Goal: Task Accomplishment & Management: Use online tool/utility

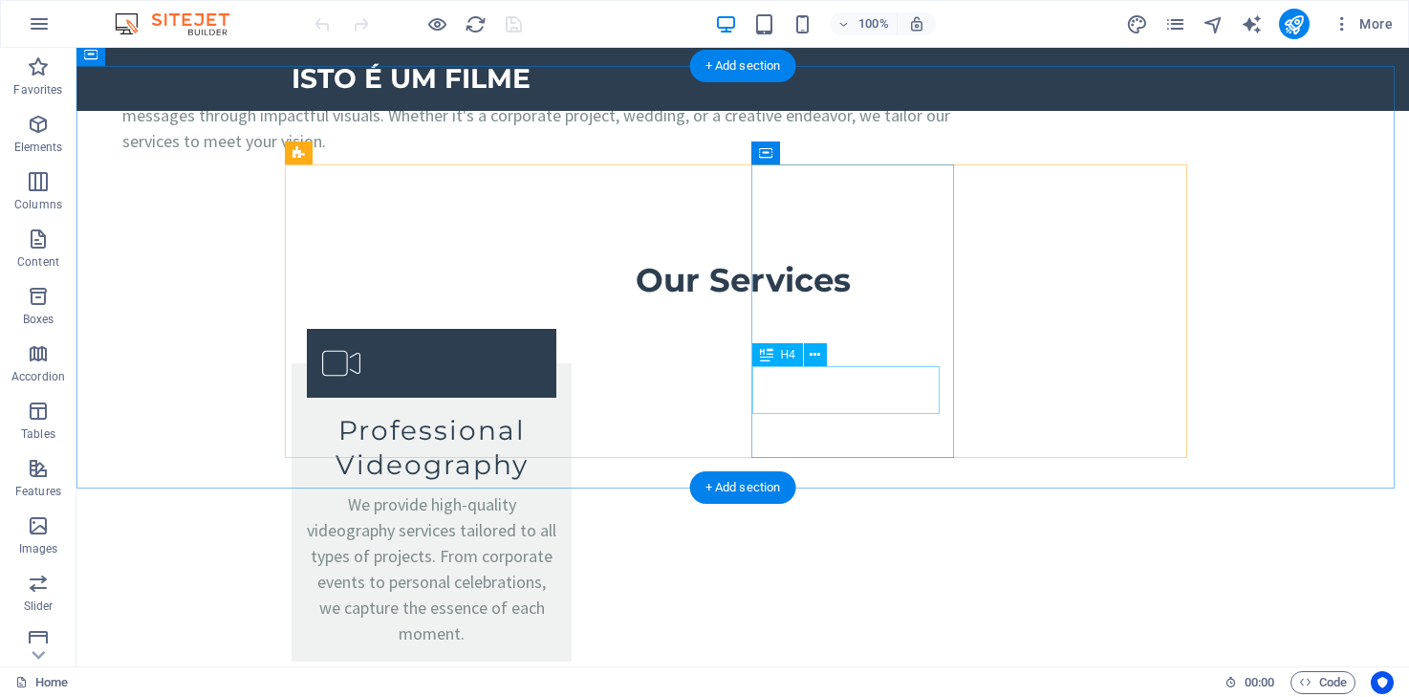
scroll to position [2079, 0]
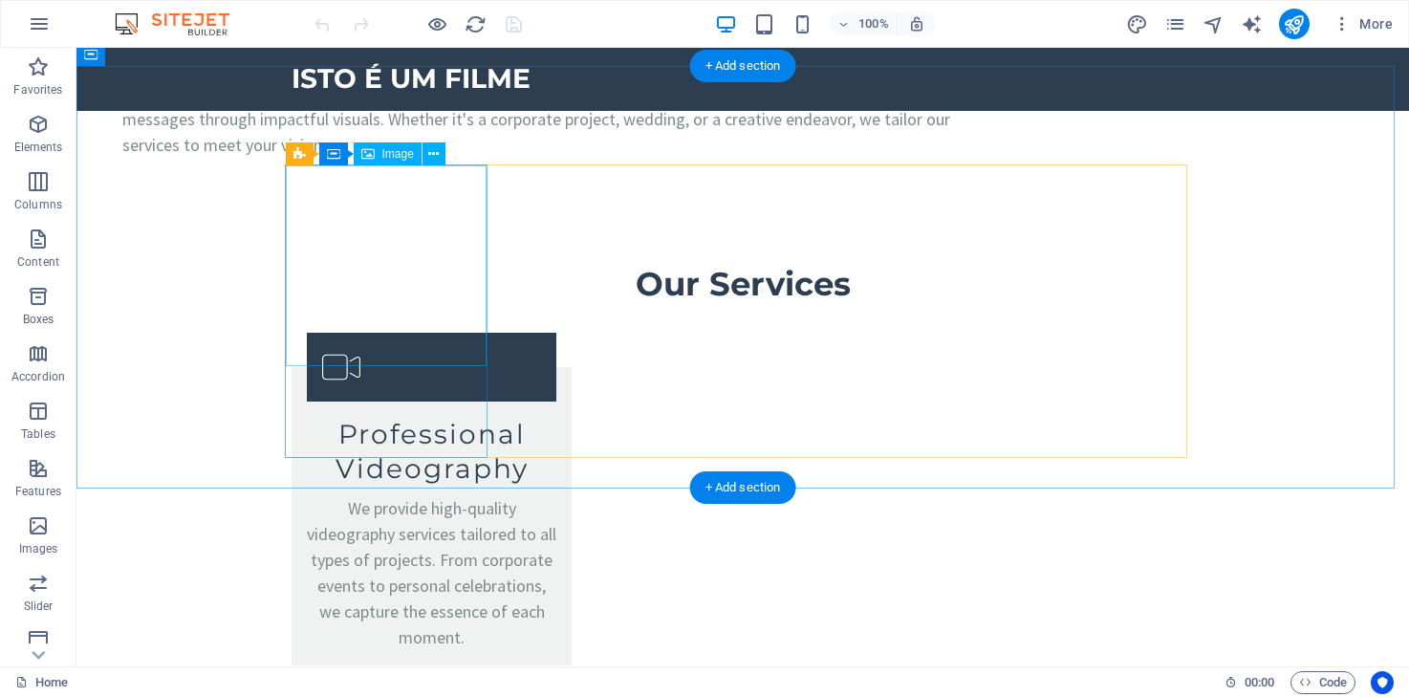
select select "px"
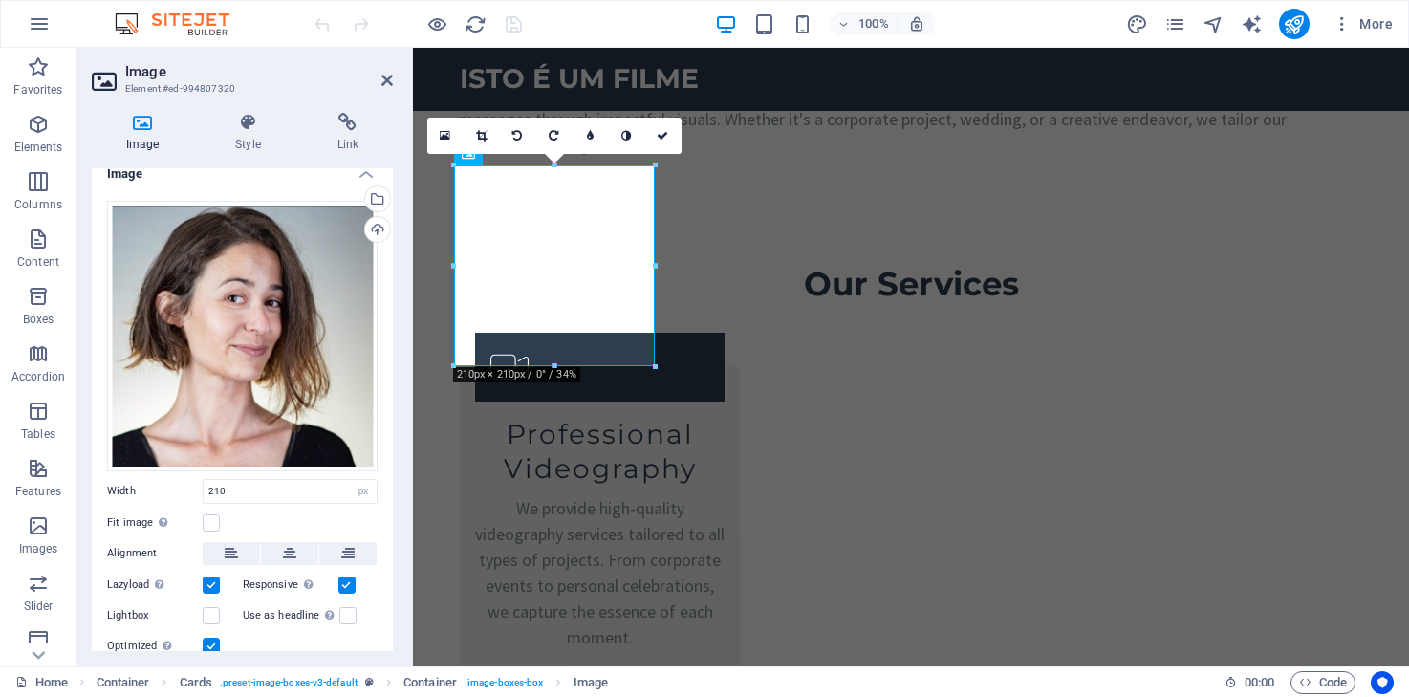
scroll to position [32, 0]
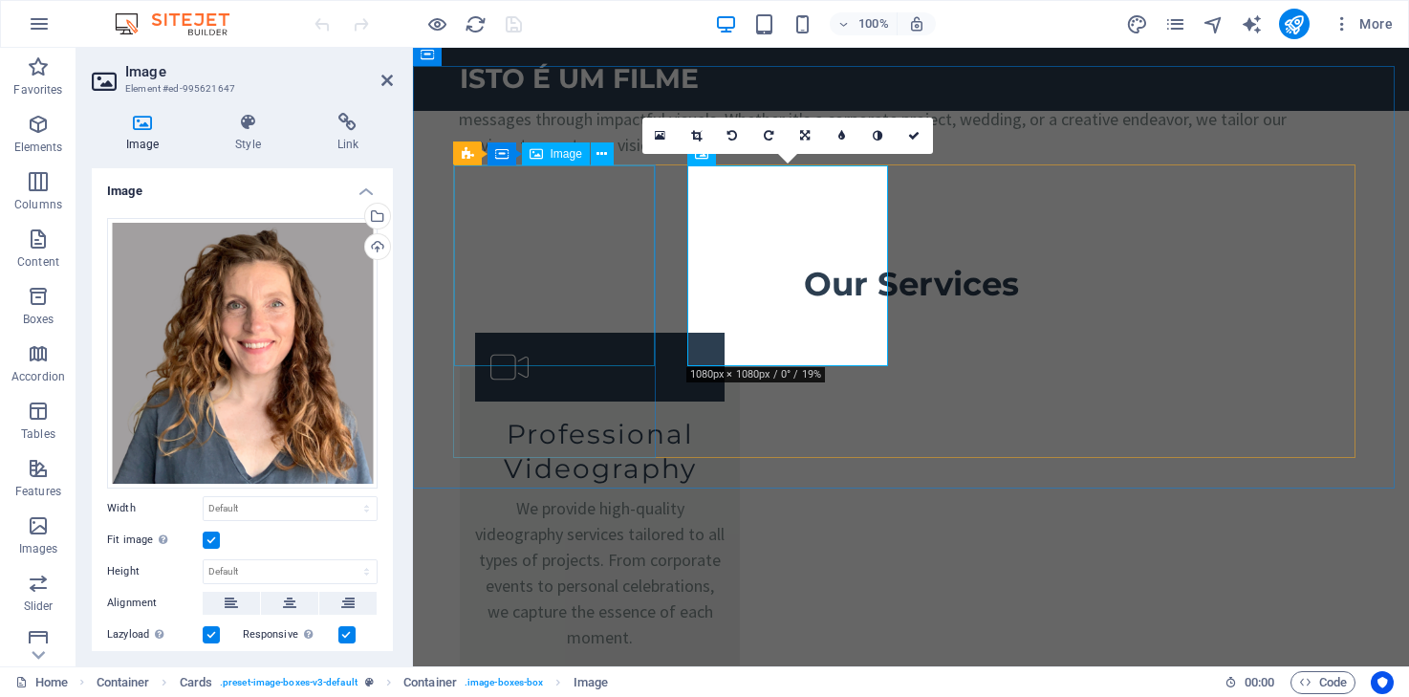
select select "px"
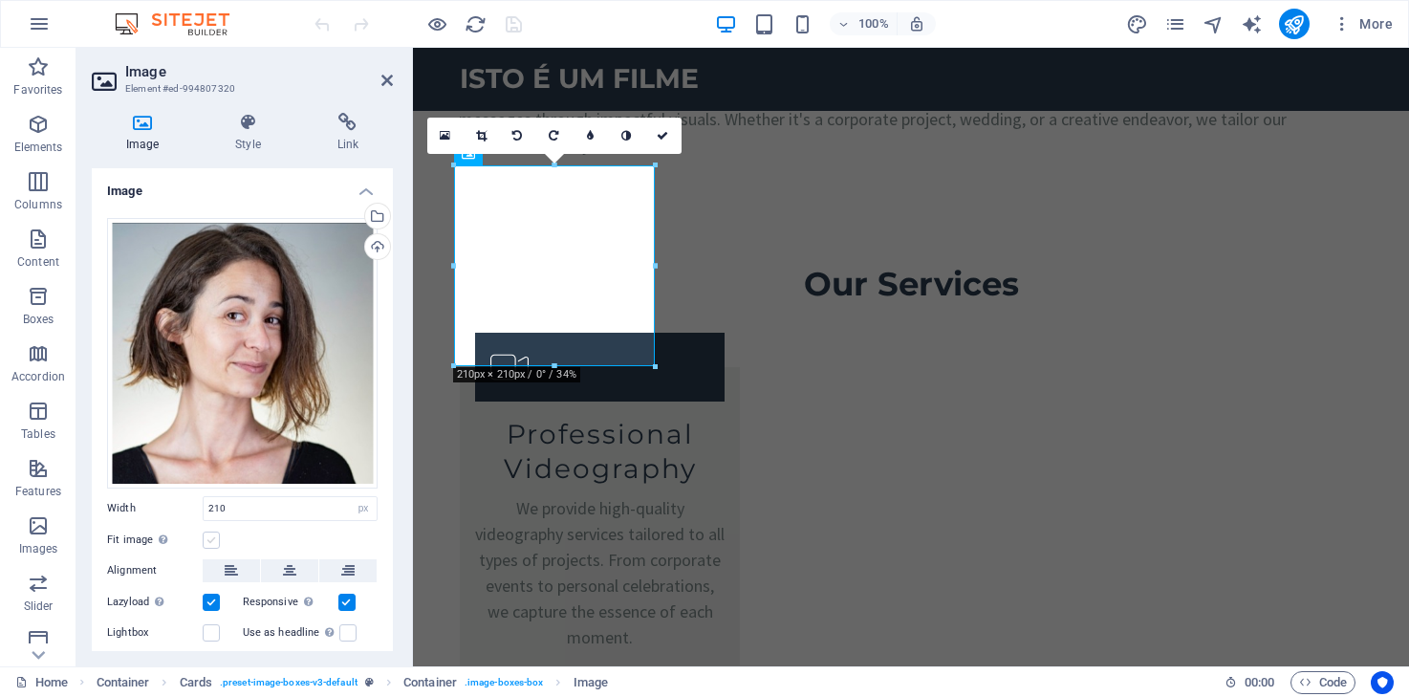
click at [214, 535] on label at bounding box center [211, 540] width 17 height 17
click at [0, 0] on input "Fit image Automatically fit image to a fixed width and height" at bounding box center [0, 0] width 0 height 0
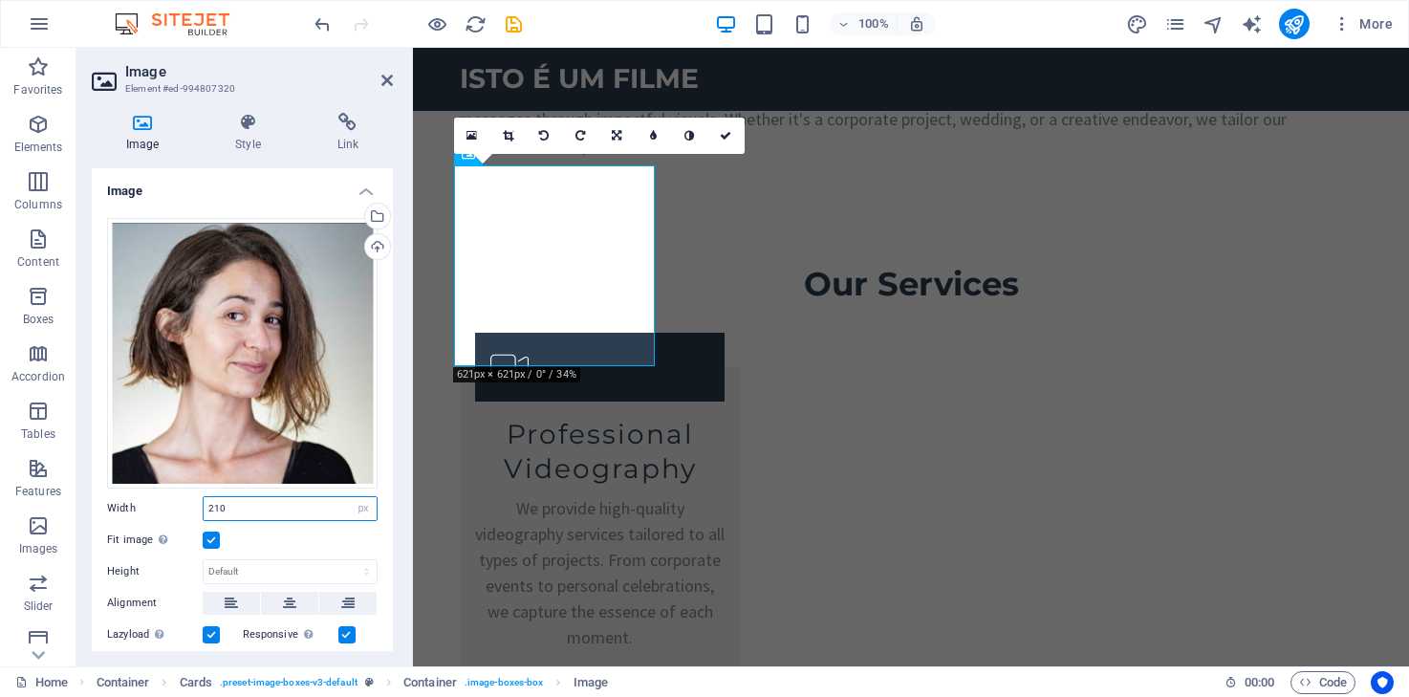
click at [303, 508] on input "210" at bounding box center [290, 508] width 173 height 23
click at [361, 507] on select "Default auto px rem % em vh vw" at bounding box center [363, 508] width 27 height 23
select select "default"
click at [350, 497] on select "Default auto px rem % em vh vw" at bounding box center [363, 508] width 27 height 23
select select "DISABLED_OPTION_VALUE"
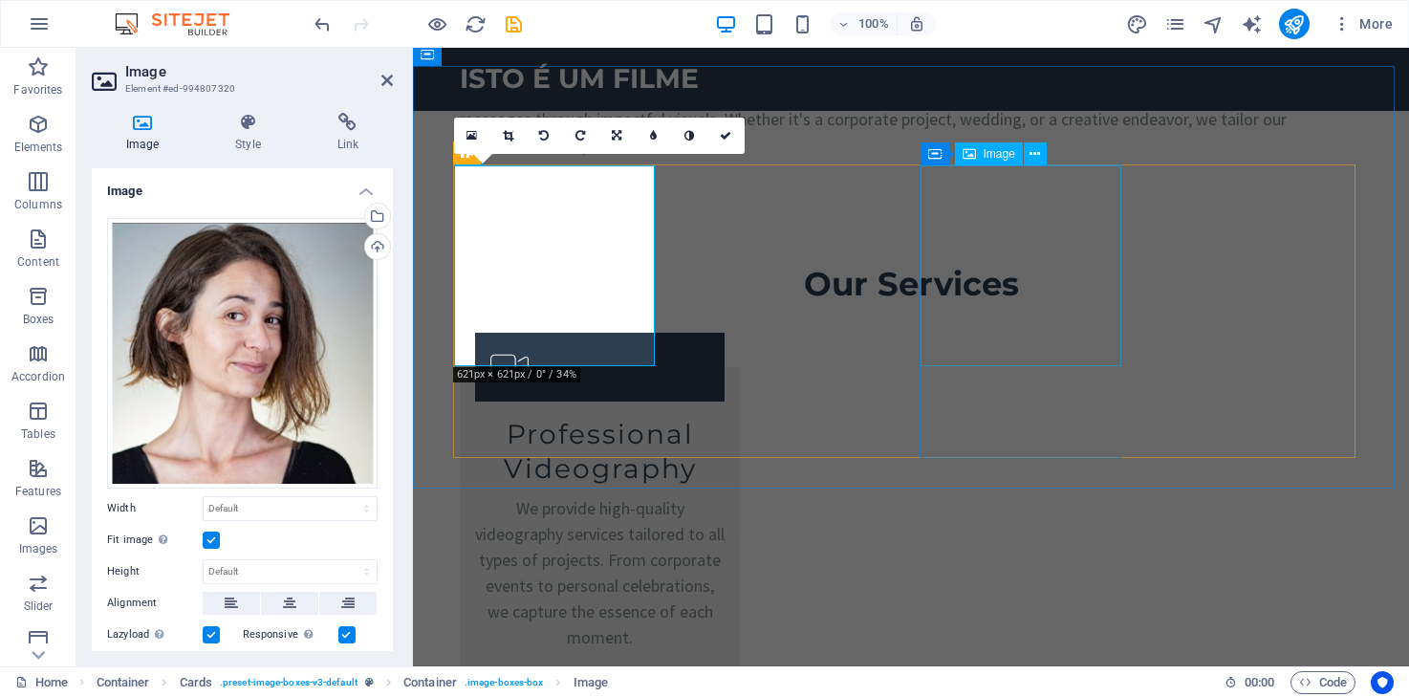
select select "px"
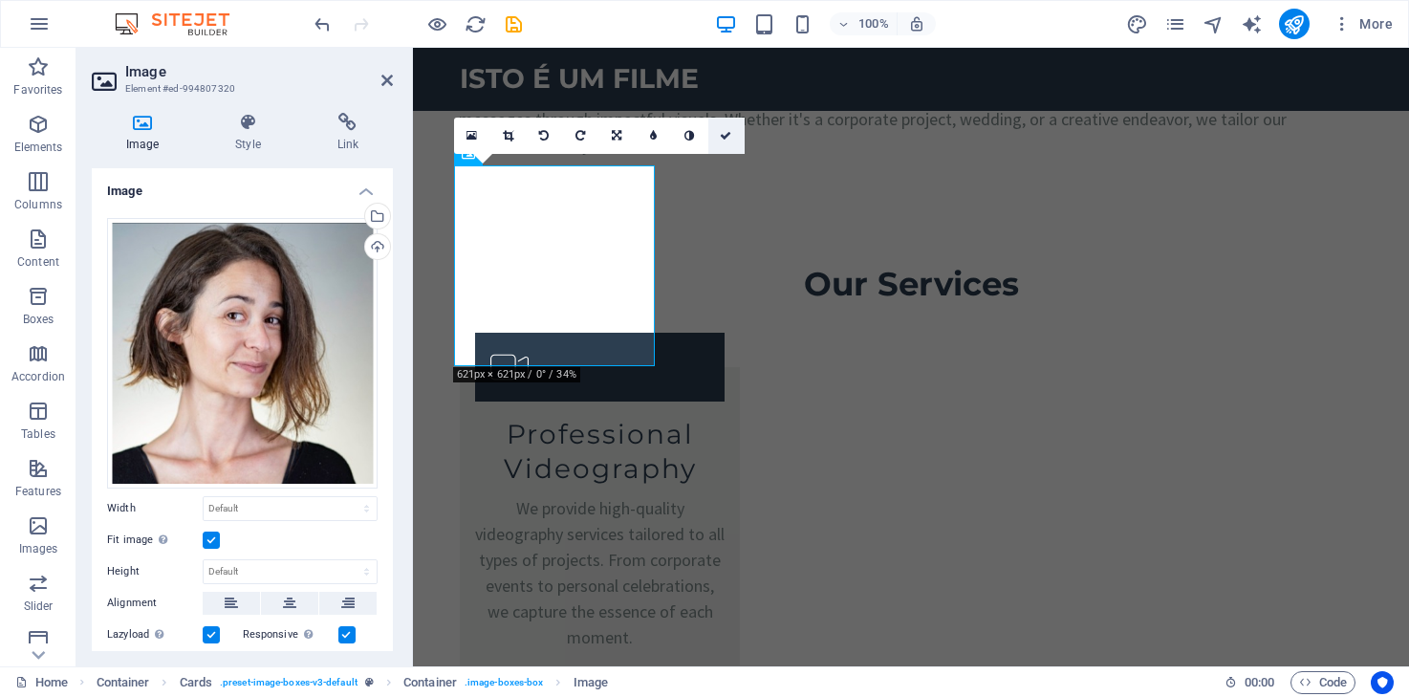
drag, startPoint x: 729, startPoint y: 137, endPoint x: 651, endPoint y: 90, distance: 90.5
click at [729, 137] on icon at bounding box center [725, 135] width 11 height 11
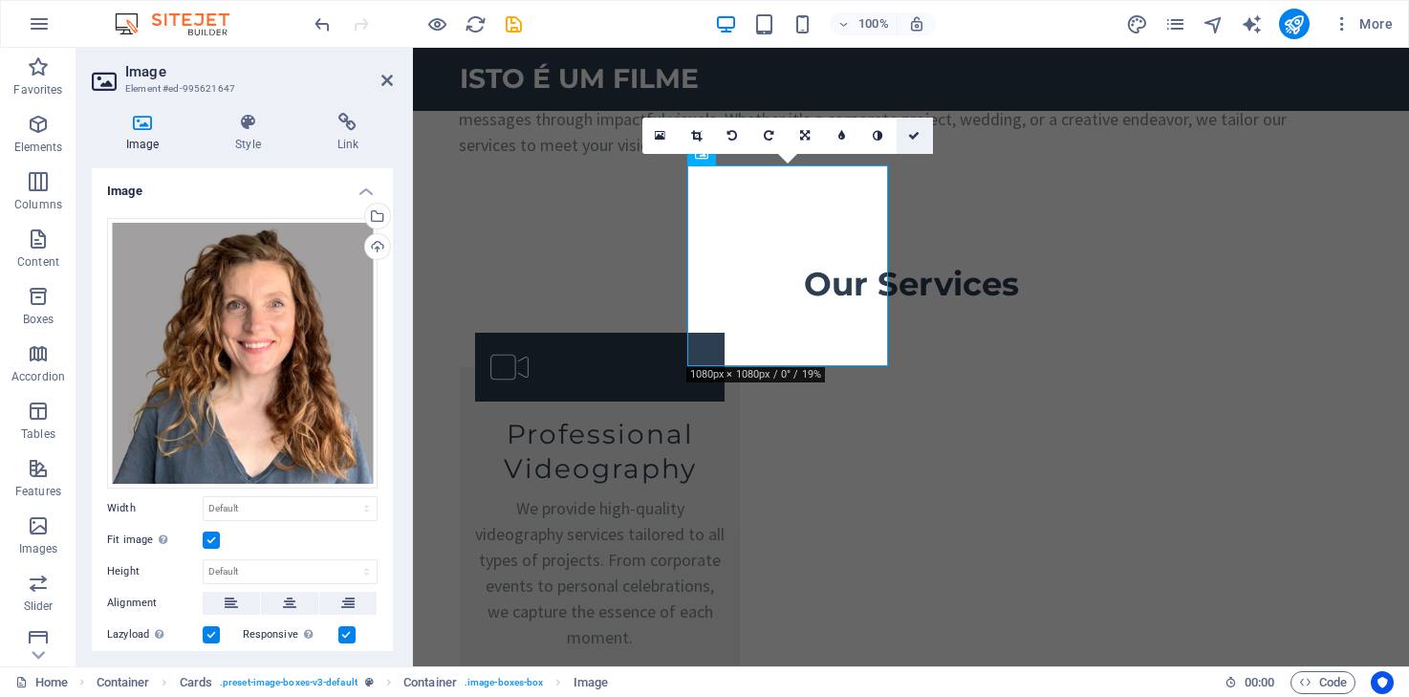
click at [914, 139] on icon at bounding box center [913, 135] width 11 height 11
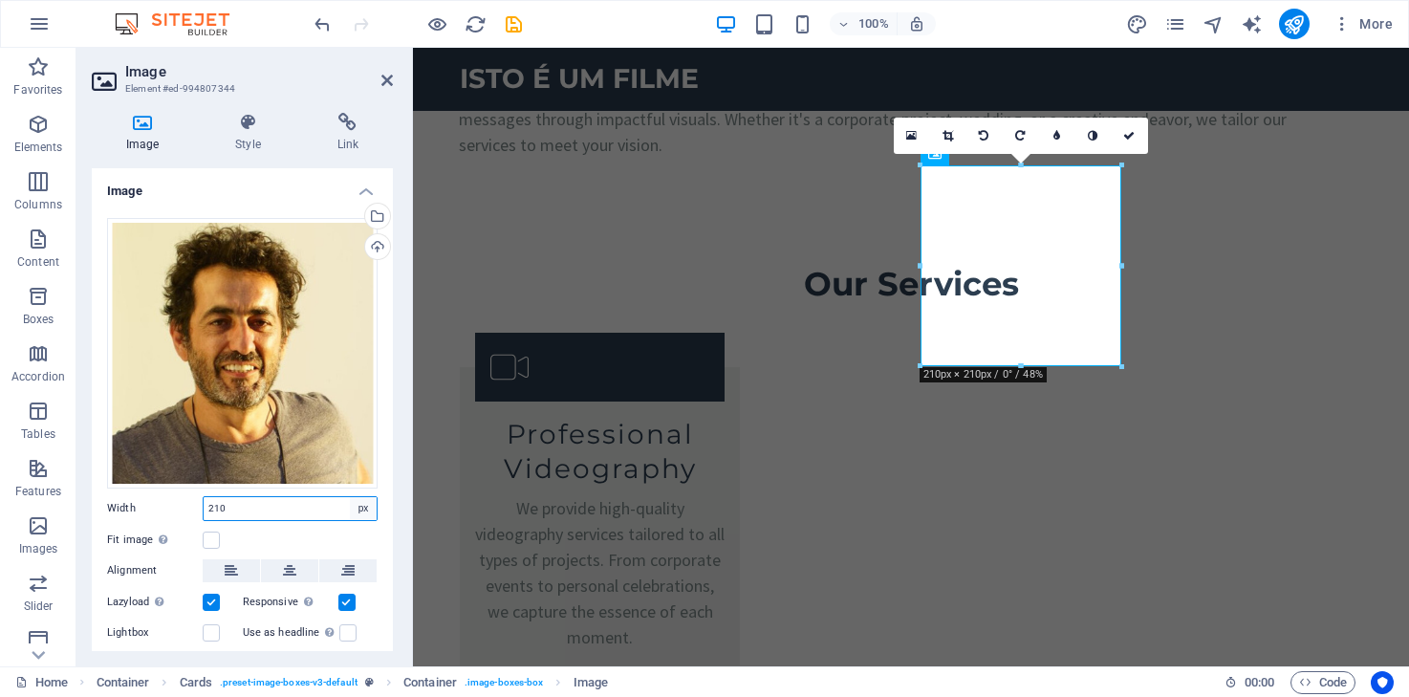
click at [359, 510] on select "Default auto px rem % em vh vw" at bounding box center [363, 508] width 27 height 23
select select "default"
click at [350, 497] on select "Default auto px rem % em vh vw" at bounding box center [363, 508] width 27 height 23
select select "DISABLED_OPTION_VALUE"
click at [217, 537] on label at bounding box center [211, 540] width 17 height 17
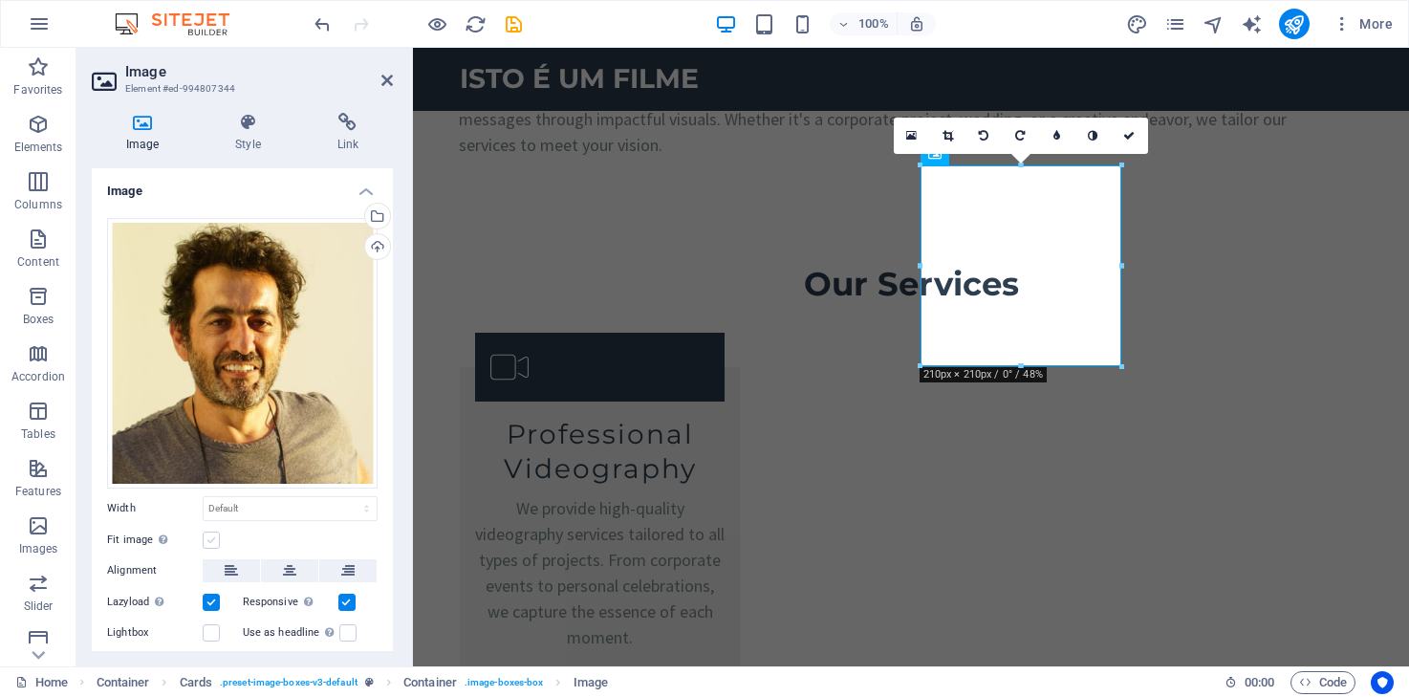
click at [0, 0] on input "Fit image Automatically fit image to a fixed width and height" at bounding box center [0, 0] width 0 height 0
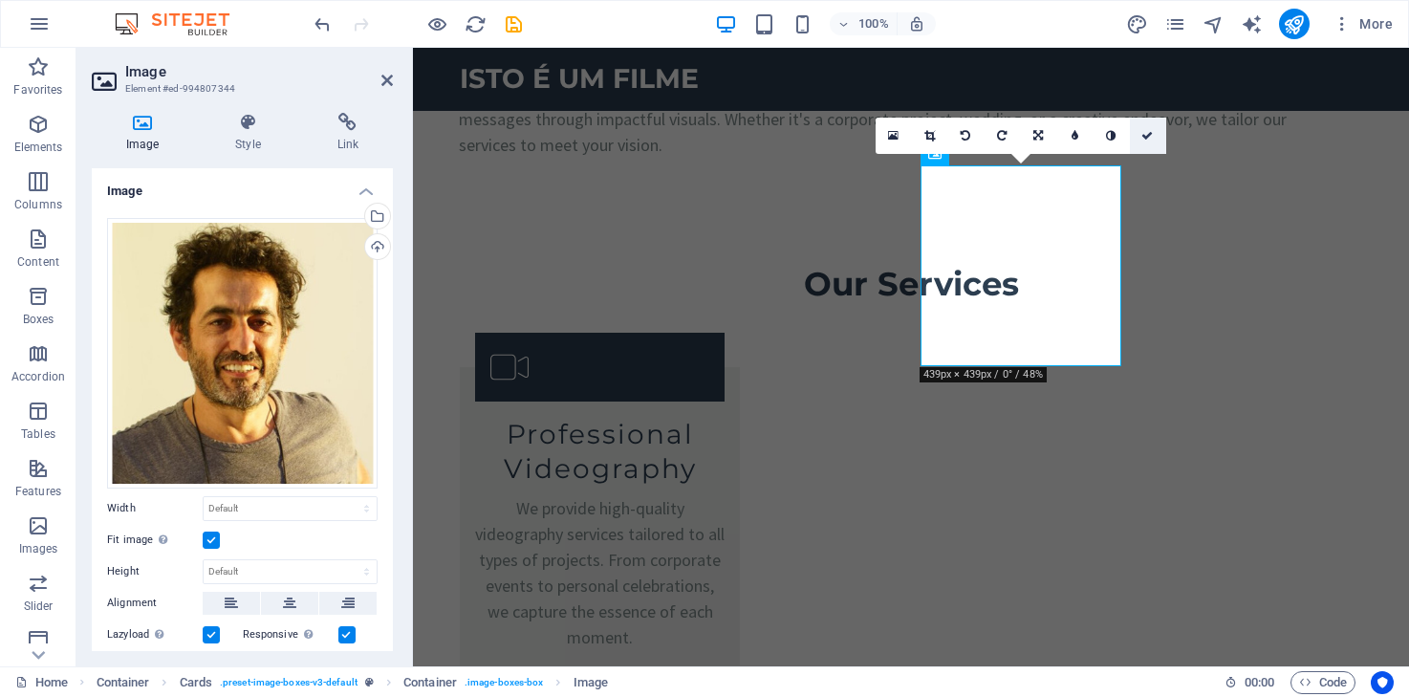
click at [1148, 141] on icon at bounding box center [1147, 135] width 11 height 11
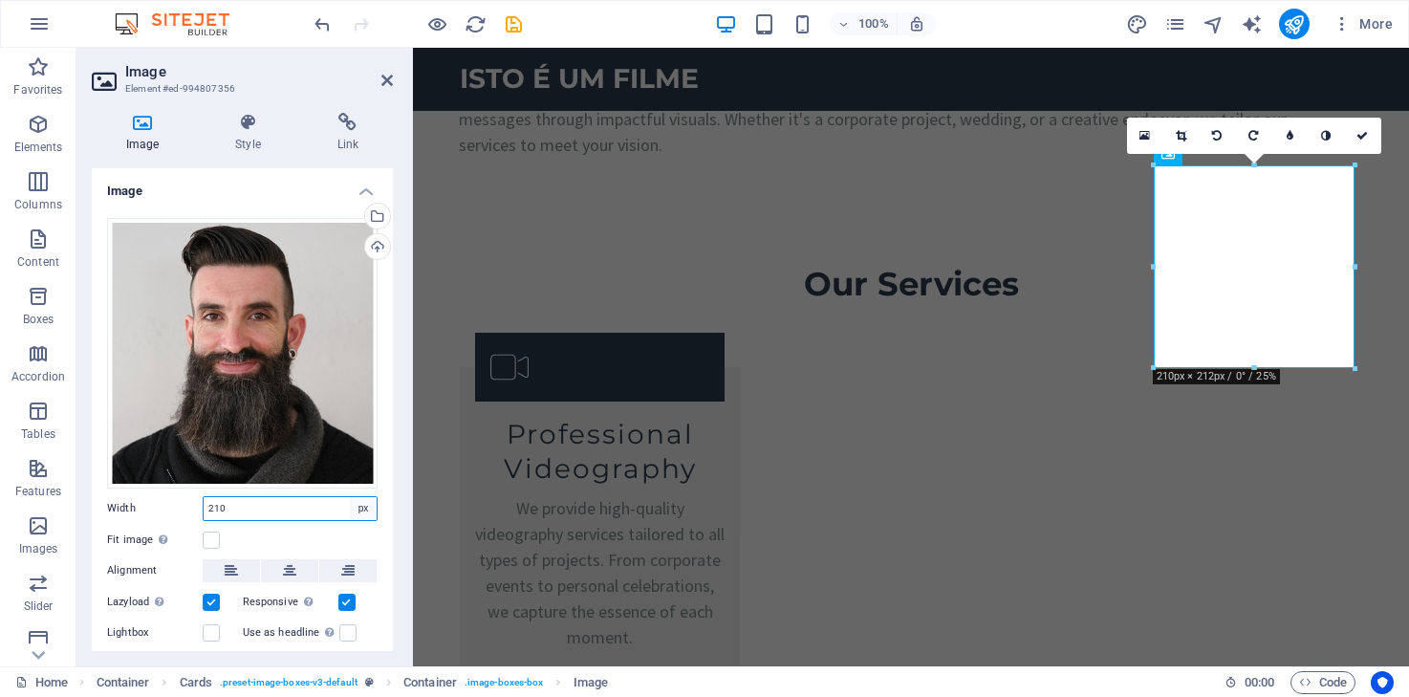
click at [364, 511] on select "Default auto px rem % em vh vw" at bounding box center [363, 508] width 27 height 23
select select "default"
click at [350, 497] on select "Default auto px rem % em vh vw" at bounding box center [363, 508] width 27 height 23
select select "DISABLED_OPTION_VALUE"
click at [214, 539] on label at bounding box center [211, 540] width 17 height 17
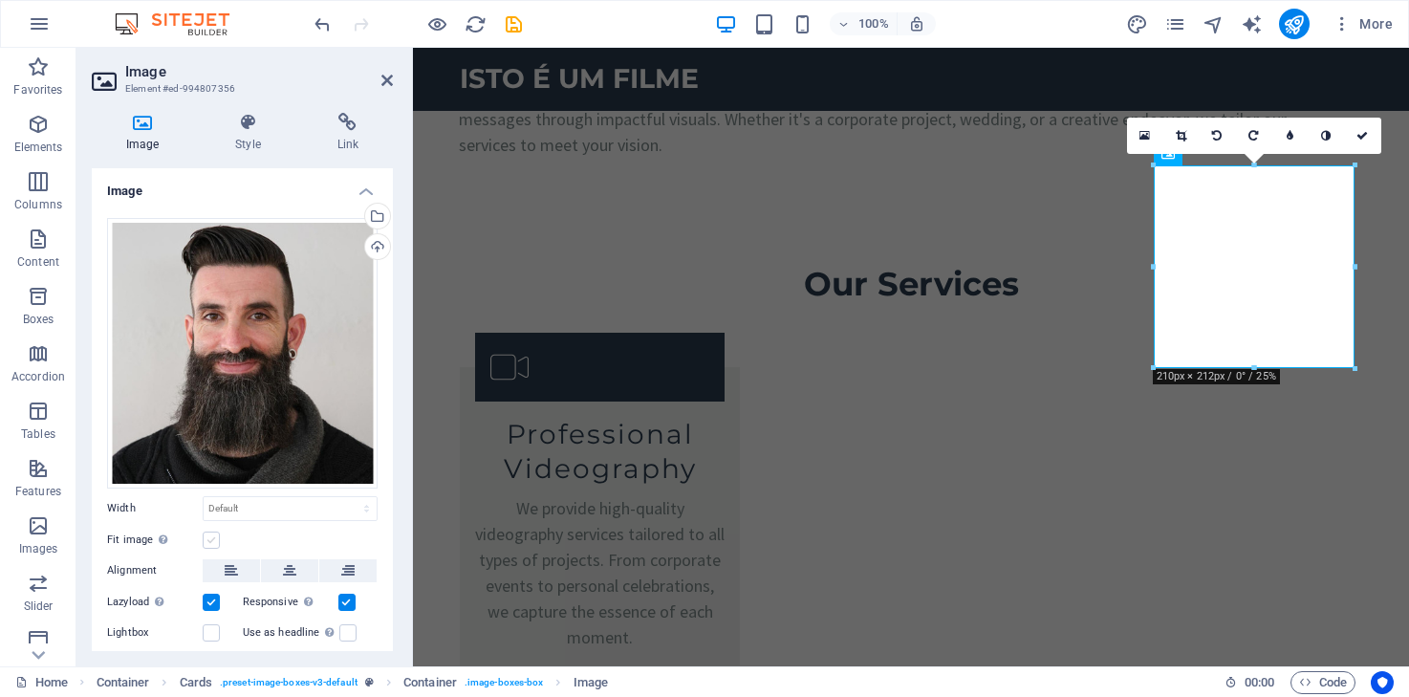
click at [0, 0] on input "Fit image Automatically fit image to a fixed width and height" at bounding box center [0, 0] width 0 height 0
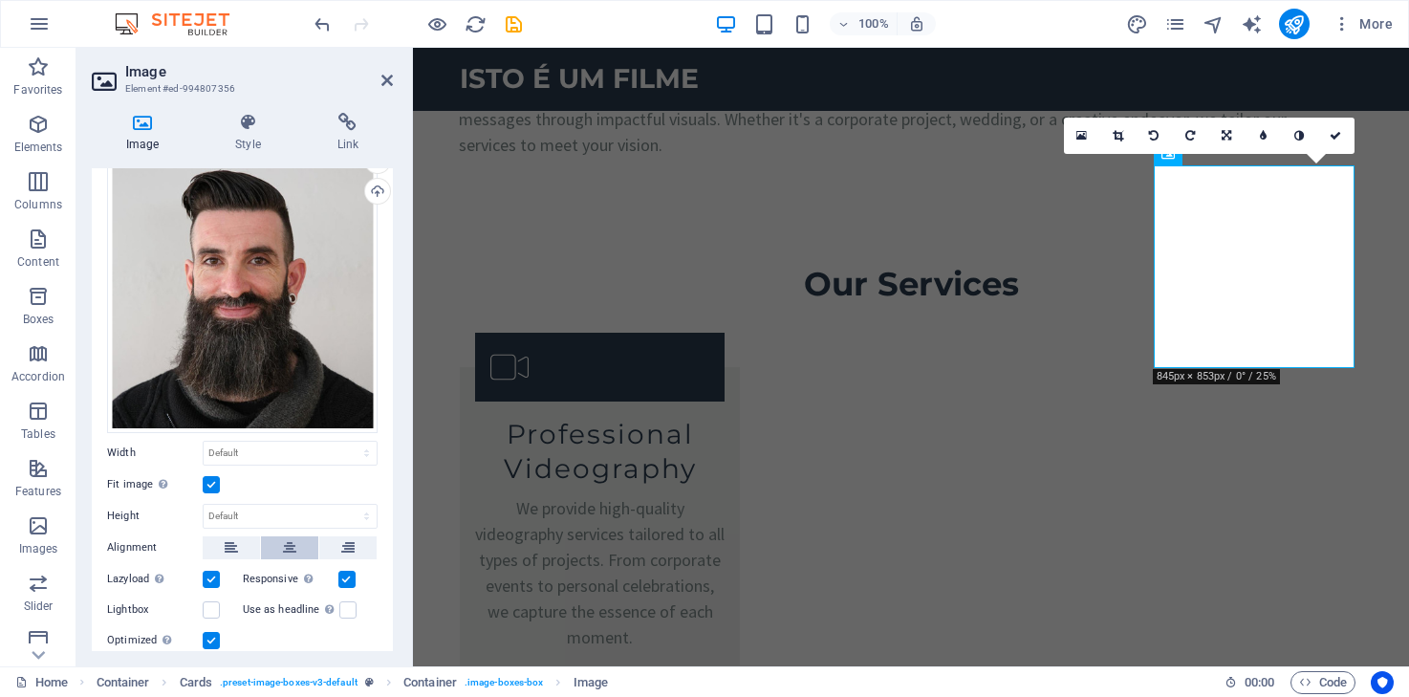
scroll to position [66, 0]
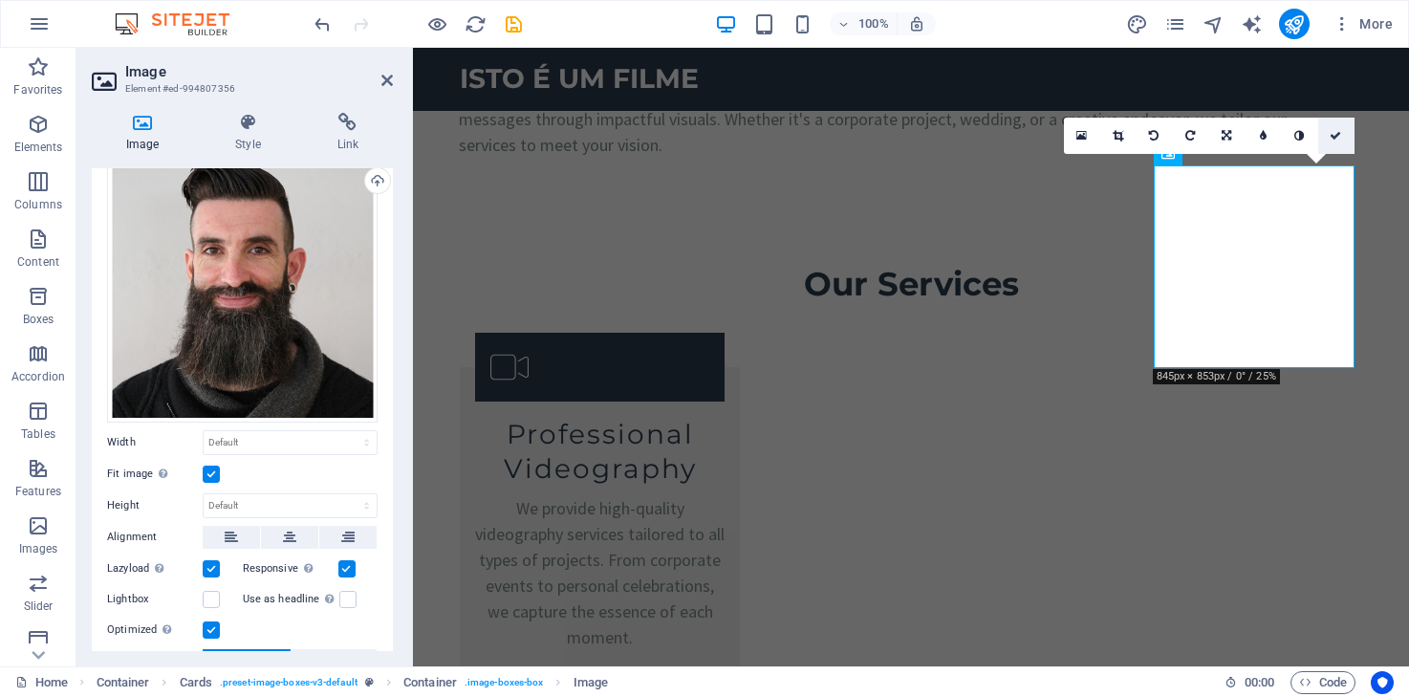
click at [1335, 140] on icon at bounding box center [1335, 135] width 11 height 11
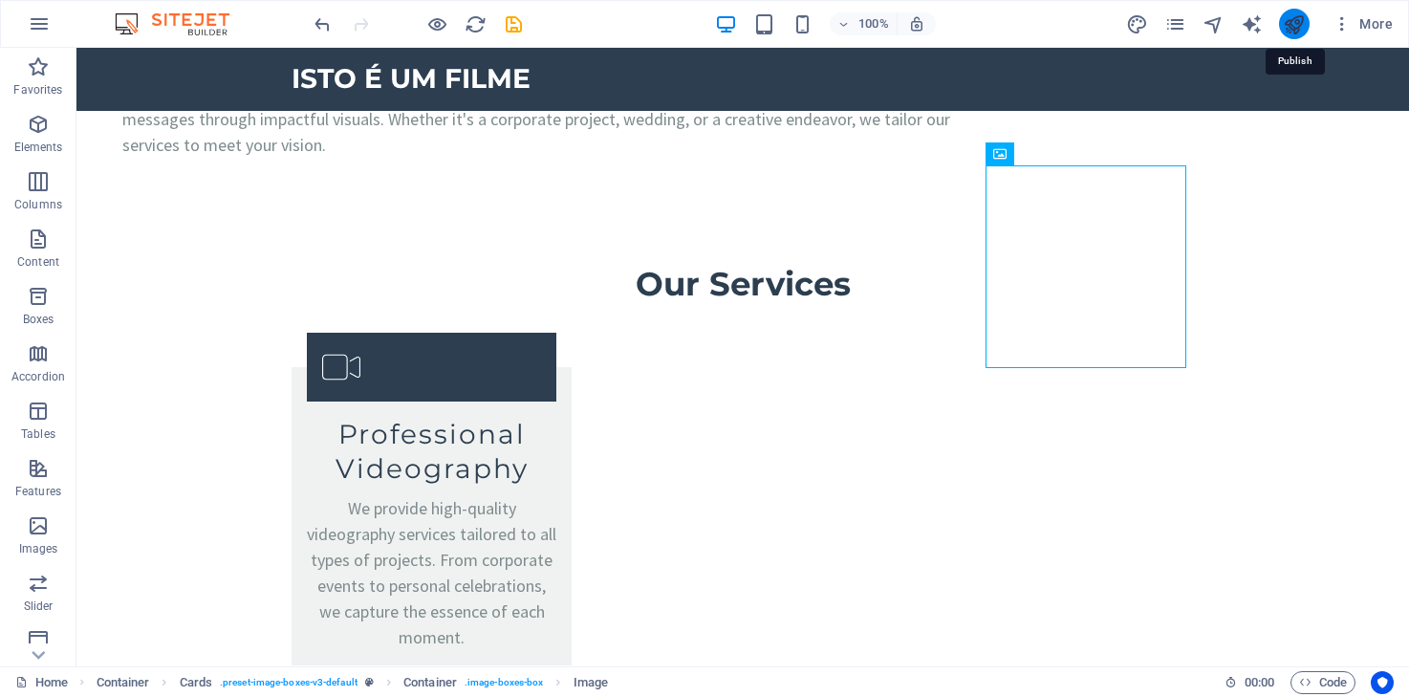
click at [1292, 28] on icon "publish" at bounding box center [1294, 24] width 22 height 22
